Goal: Task Accomplishment & Management: Use online tool/utility

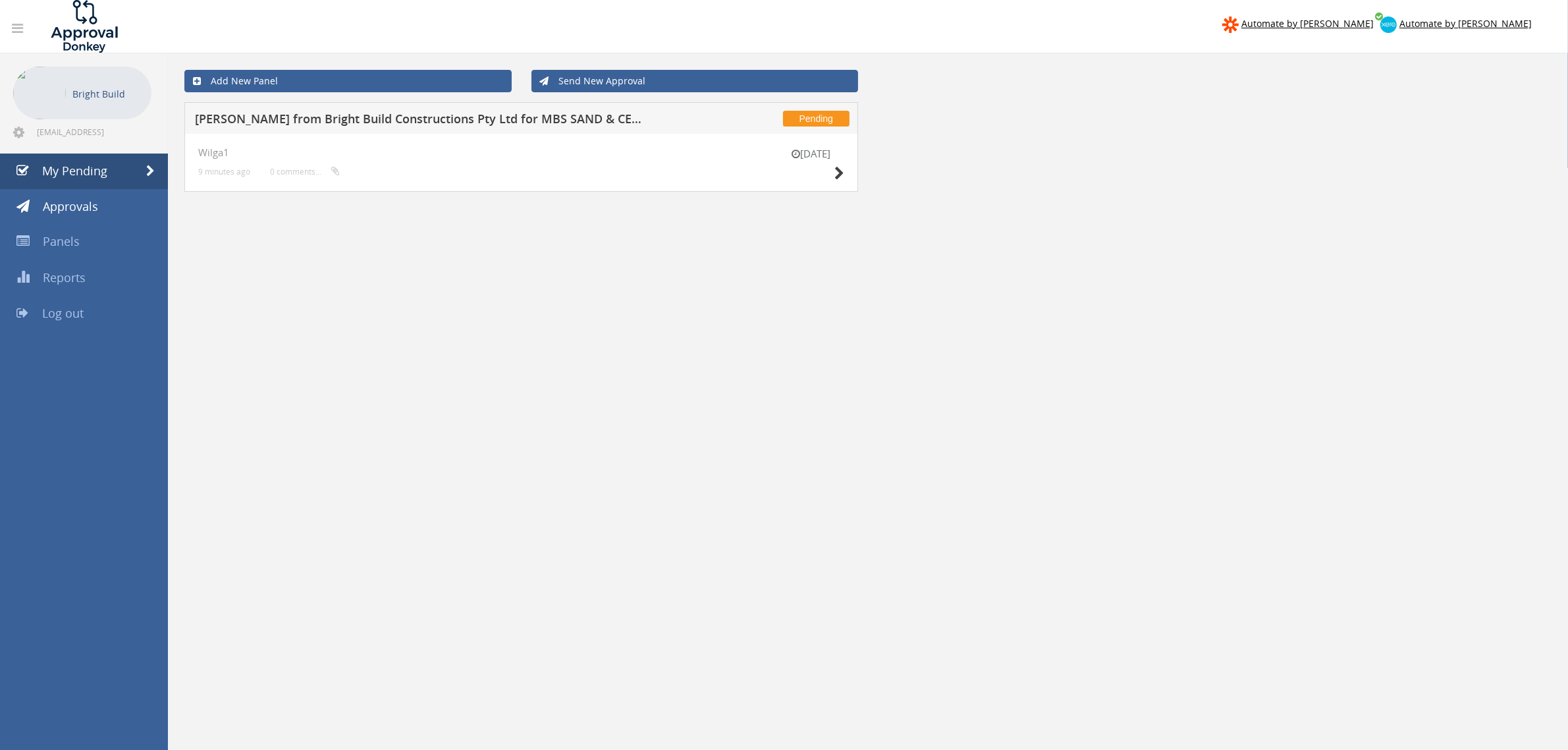
click at [833, 172] on div "[DATE]" at bounding box center [810, 166] width 66 height 37
click at [836, 175] on icon at bounding box center [839, 174] width 10 height 14
click at [73, 191] on link "Approvals" at bounding box center [83, 207] width 168 height 35
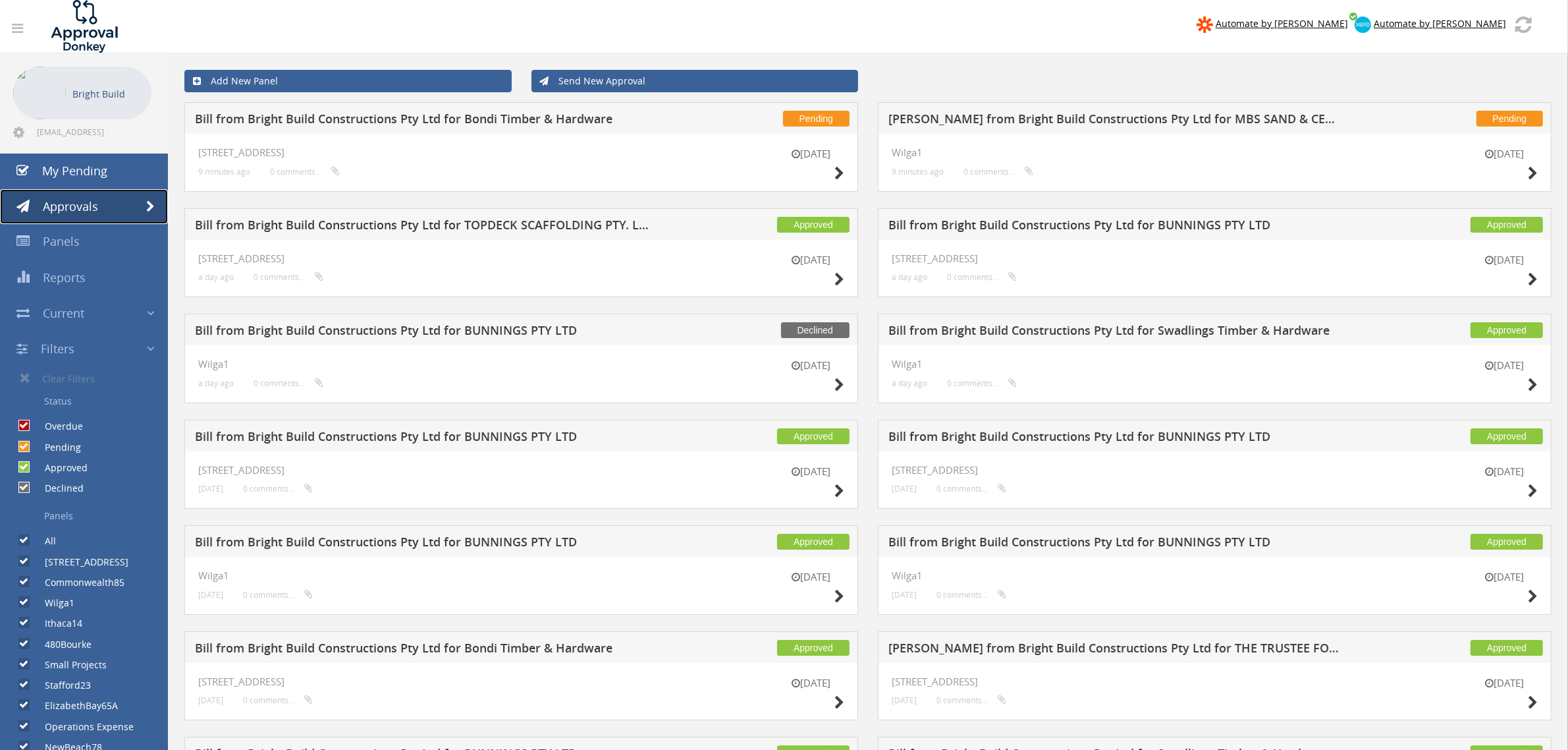
click at [85, 219] on link "Approvals" at bounding box center [83, 207] width 168 height 35
click at [74, 162] on link "My Pending" at bounding box center [83, 172] width 168 height 35
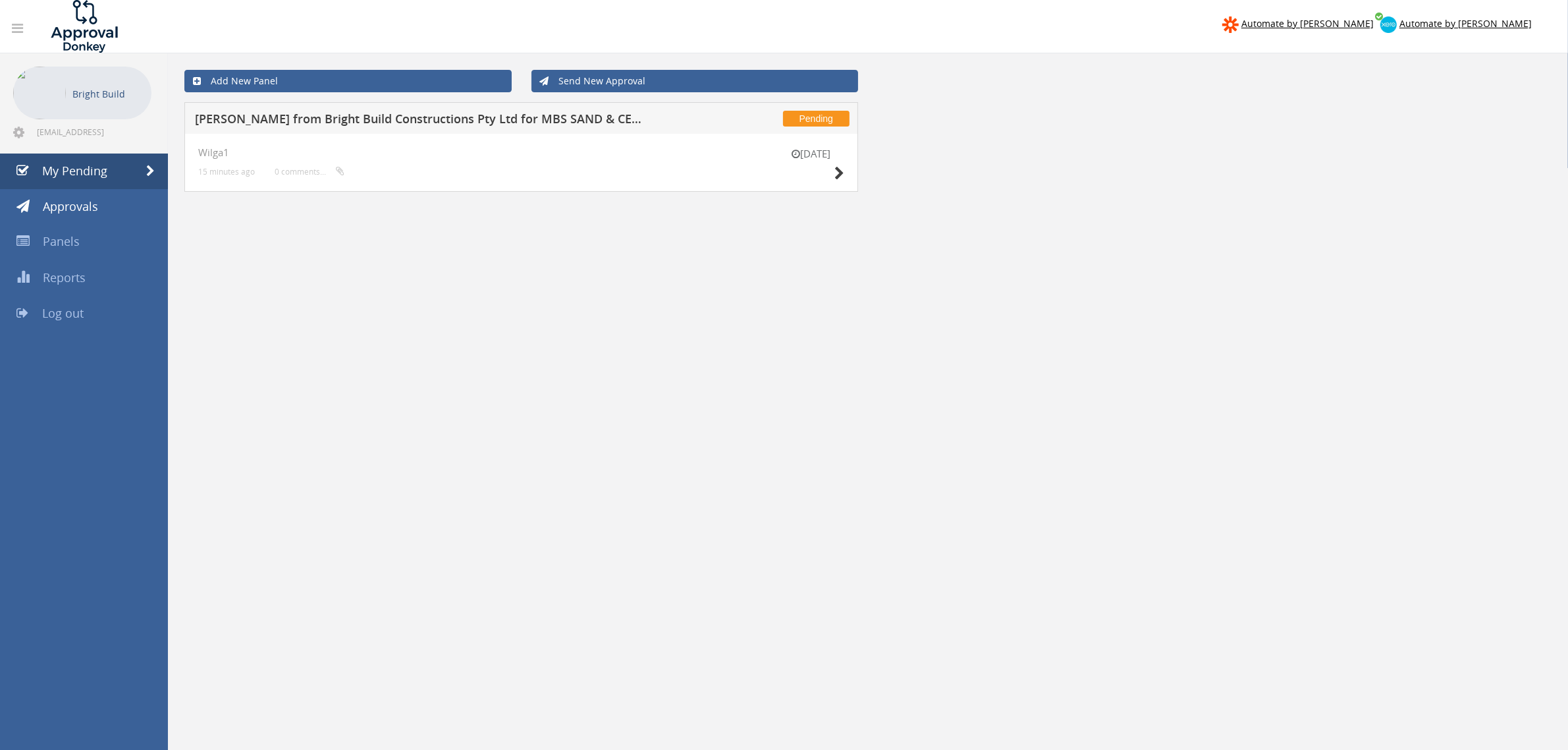
click at [853, 173] on div "[DATE] Wilga1 15 minutes ago 0 comments..." at bounding box center [520, 162] width 673 height 58
click at [848, 173] on div "[DATE] Wilga1 15 minutes ago 0 comments..." at bounding box center [520, 162] width 673 height 58
click at [840, 173] on icon at bounding box center [839, 174] width 10 height 14
